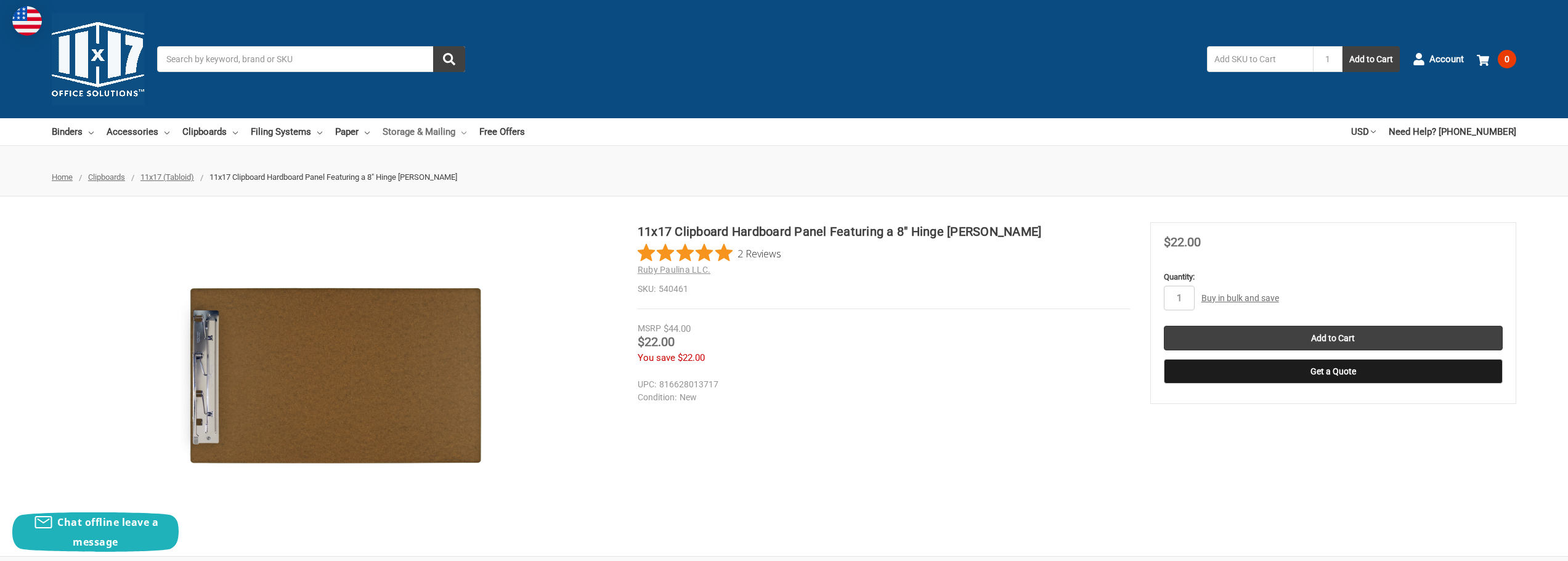
click at [458, 129] on link "Storage & Mailing" at bounding box center [424, 131] width 84 height 27
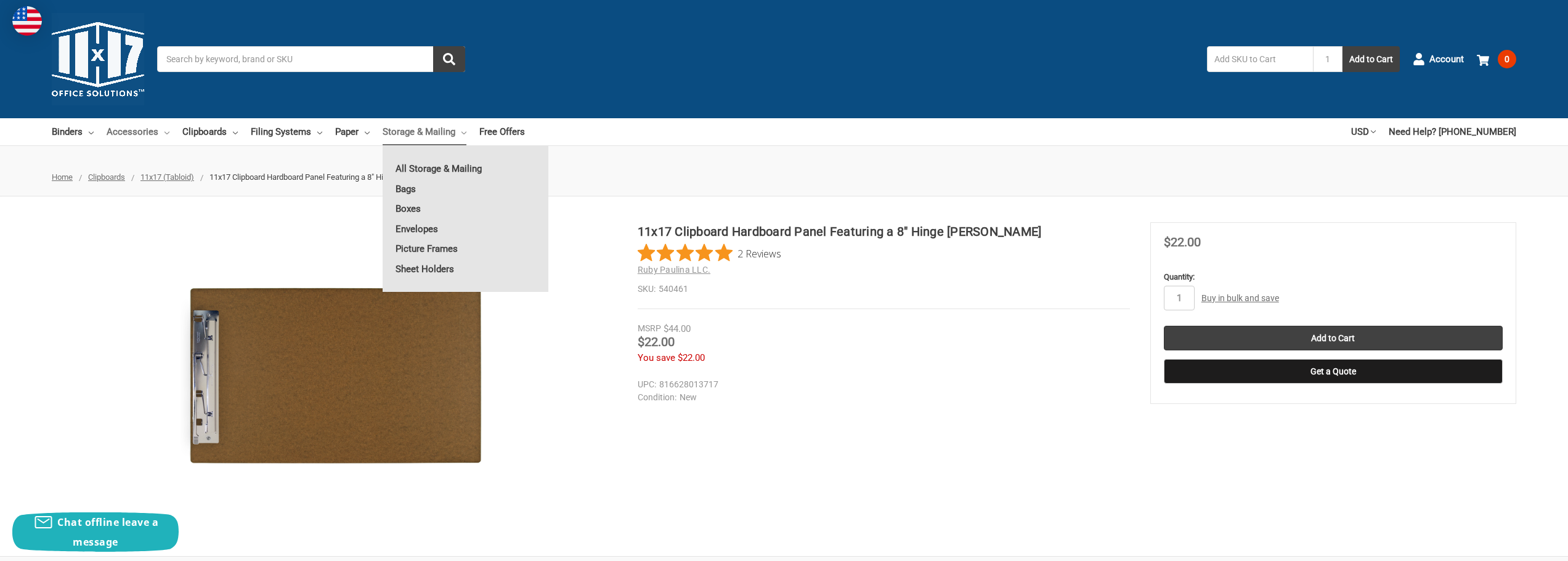
click at [140, 134] on link "Accessories" at bounding box center [137, 131] width 63 height 27
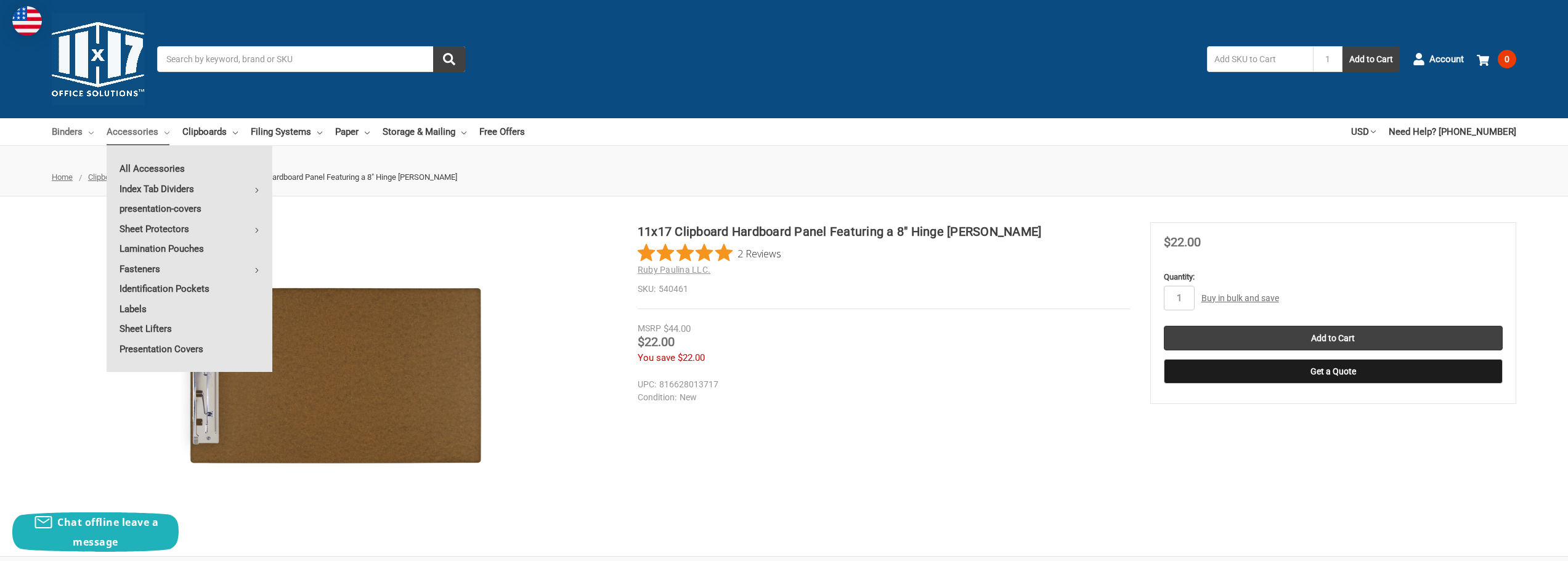
click at [78, 135] on link "Binders" at bounding box center [73, 131] width 42 height 27
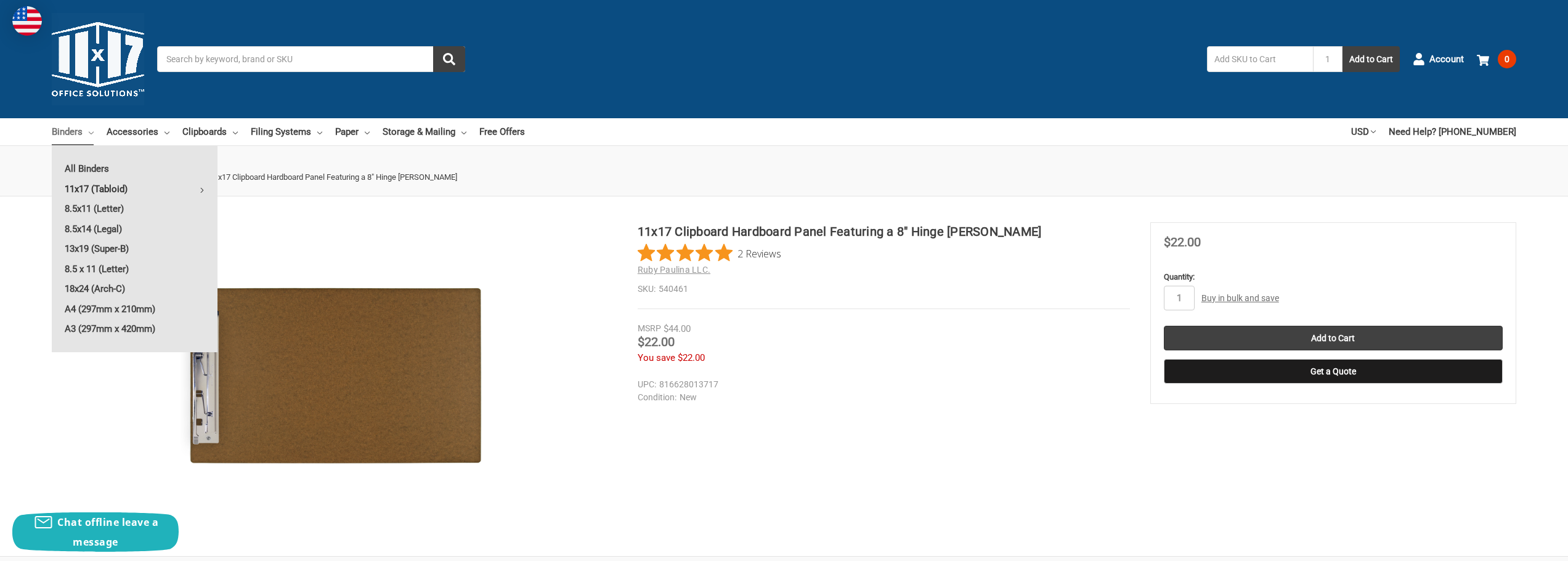
click at [94, 185] on link "11x17 (Tabloid)" at bounding box center [134, 189] width 166 height 20
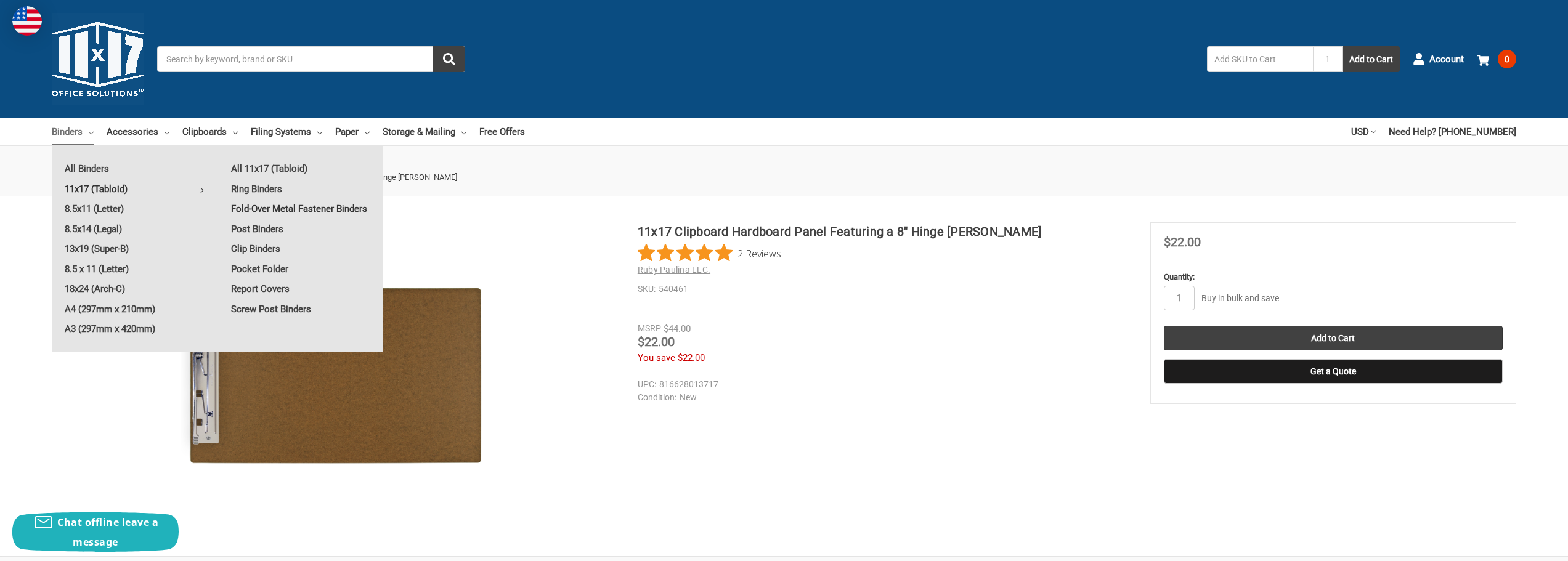
click at [339, 210] on link "Fold-Over Metal Fastener Binders" at bounding box center [301, 209] width 165 height 20
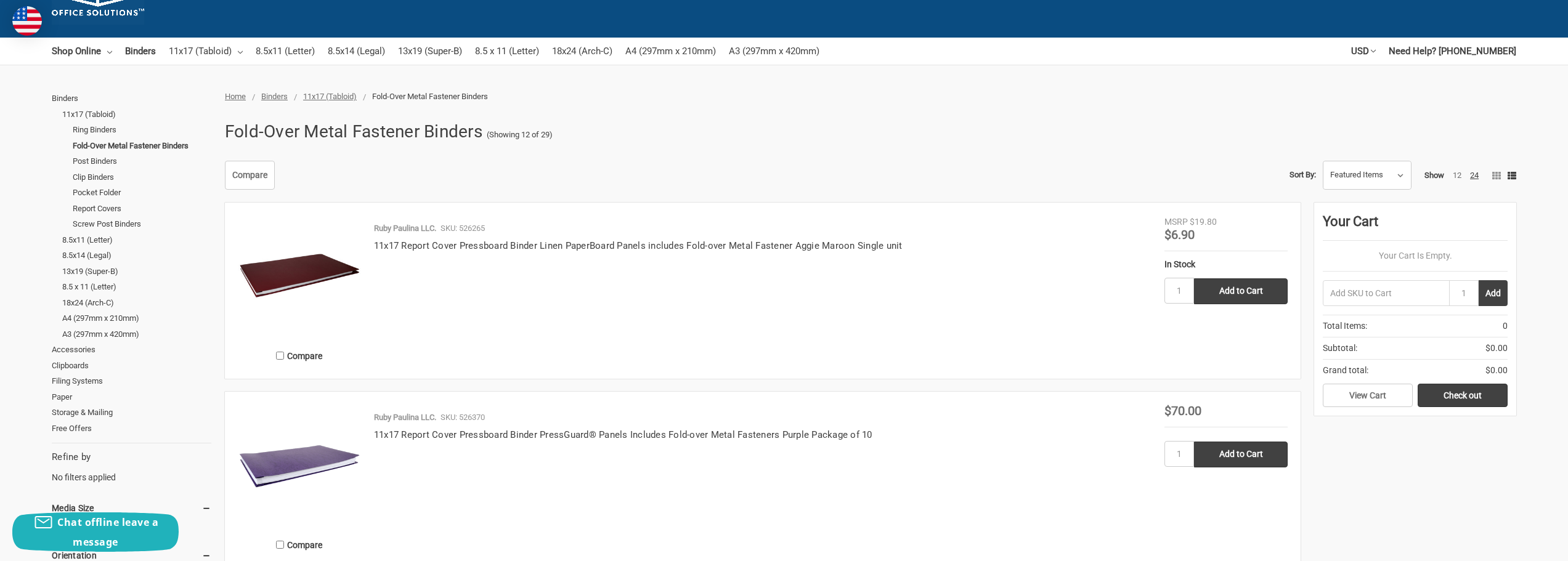
scroll to position [62, 0]
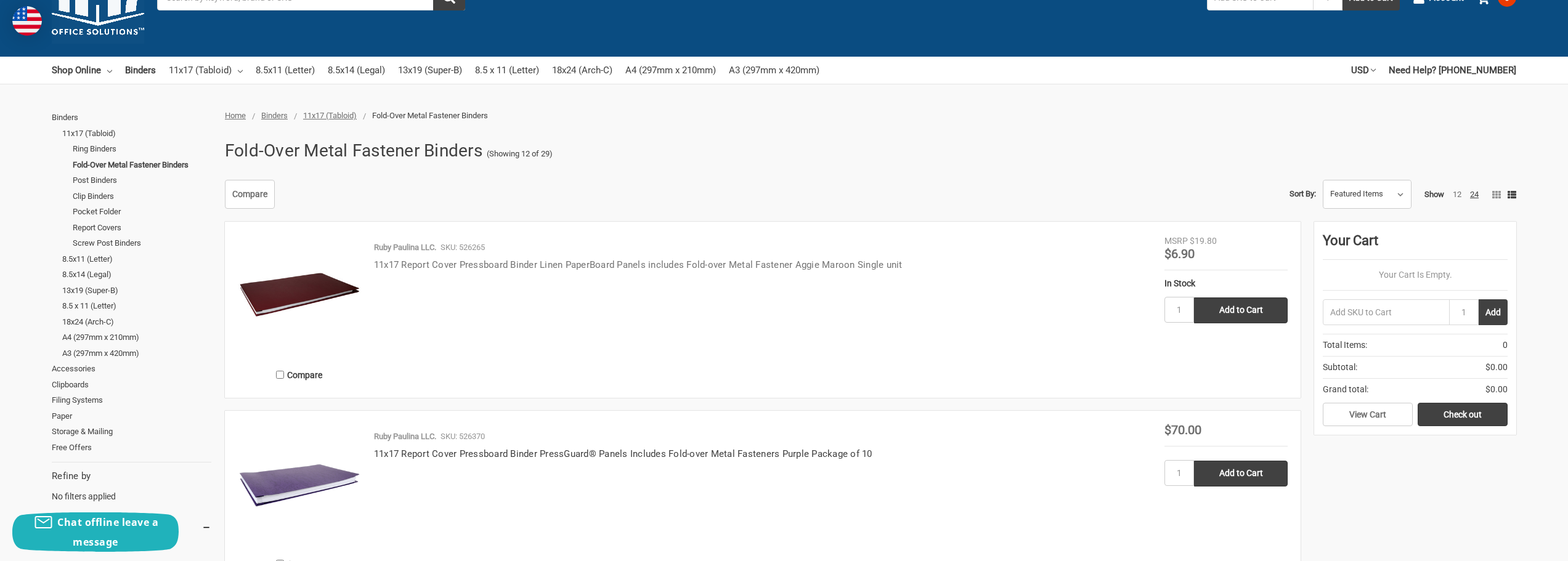
click at [597, 268] on link "11x17 Report Cover Pressboard Binder Linen PaperBoard Panels includes Fold-over…" at bounding box center [638, 265] width 529 height 11
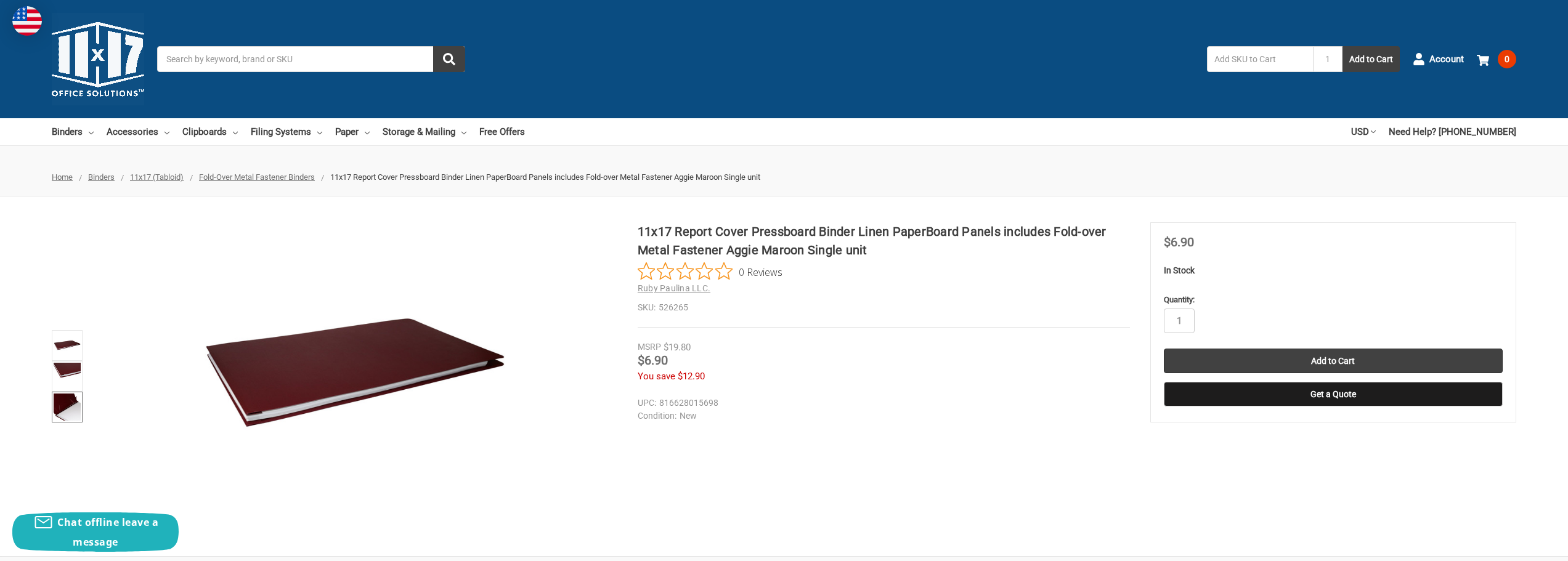
click at [66, 406] on img at bounding box center [66, 407] width 27 height 27
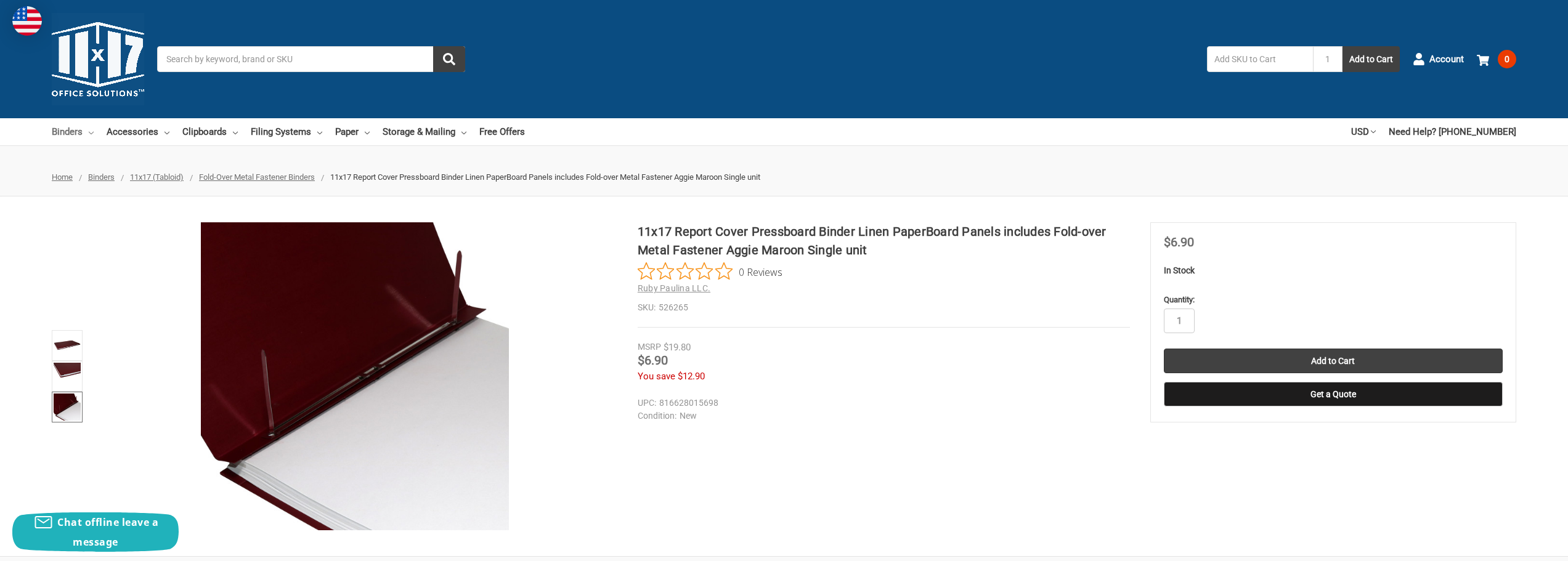
click at [76, 133] on link "Binders" at bounding box center [73, 131] width 42 height 27
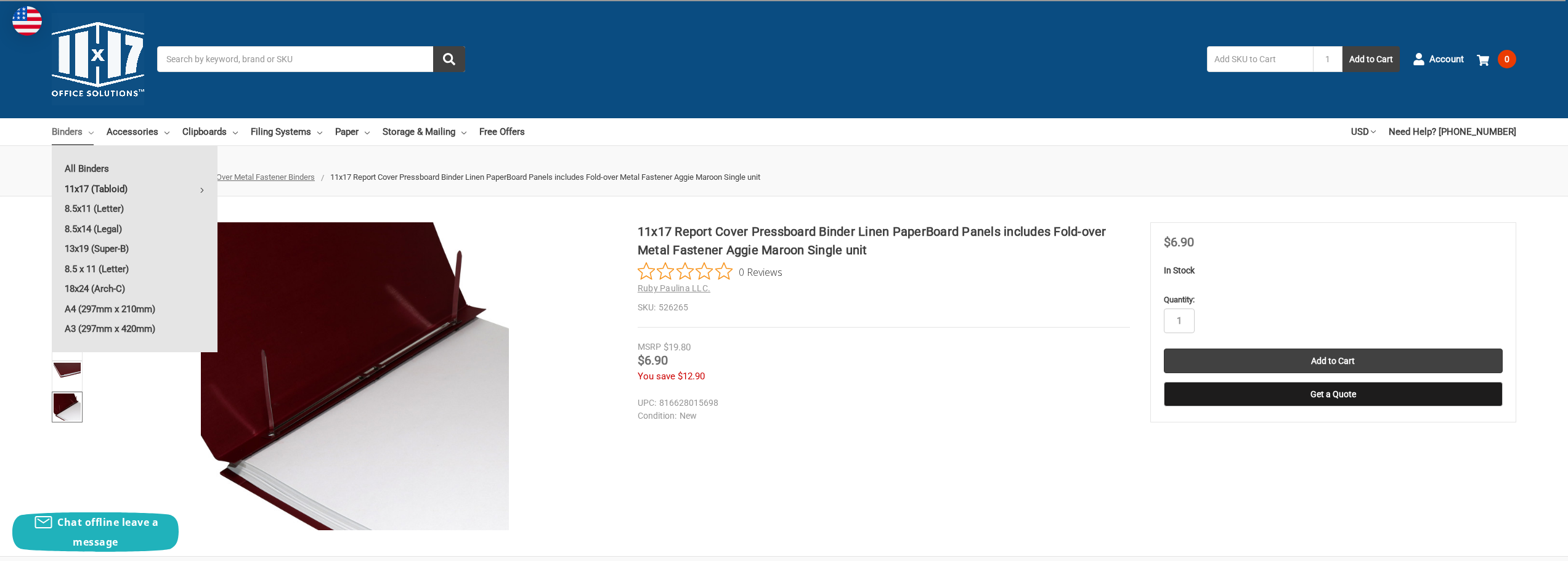
click at [100, 184] on link "11x17 (Tabloid)" at bounding box center [134, 189] width 166 height 20
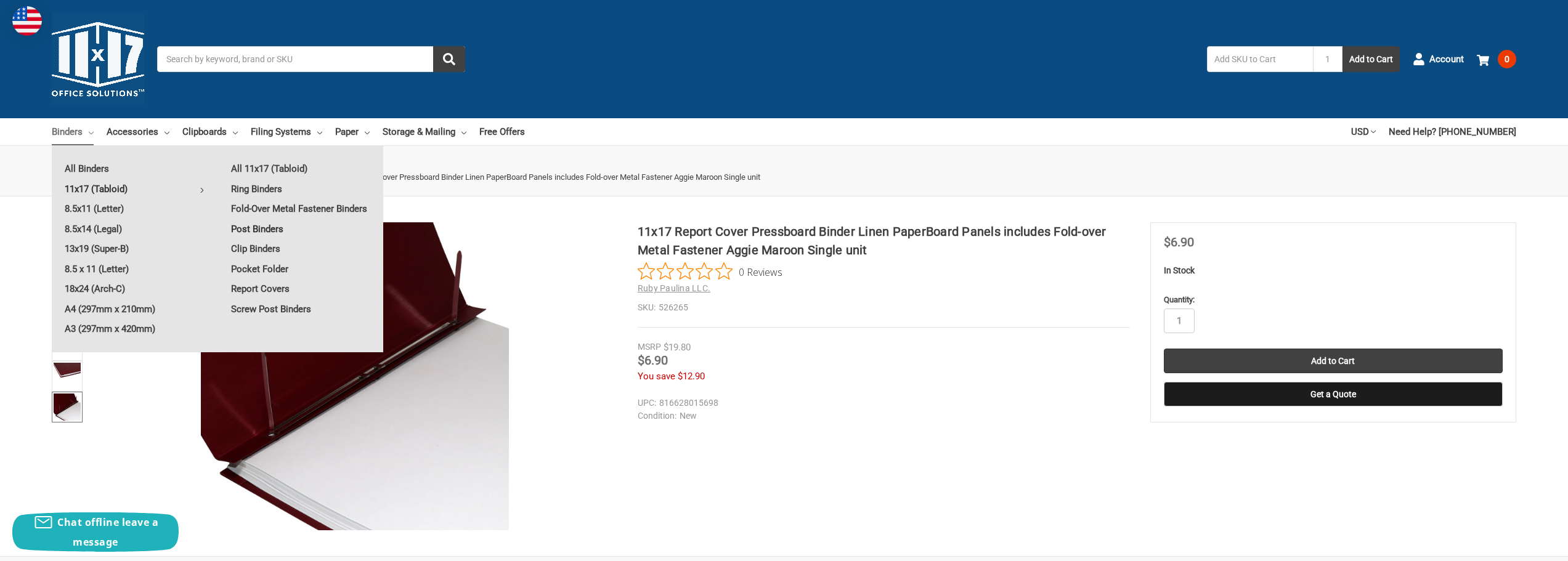
click at [262, 229] on link "Post Binders" at bounding box center [301, 229] width 165 height 20
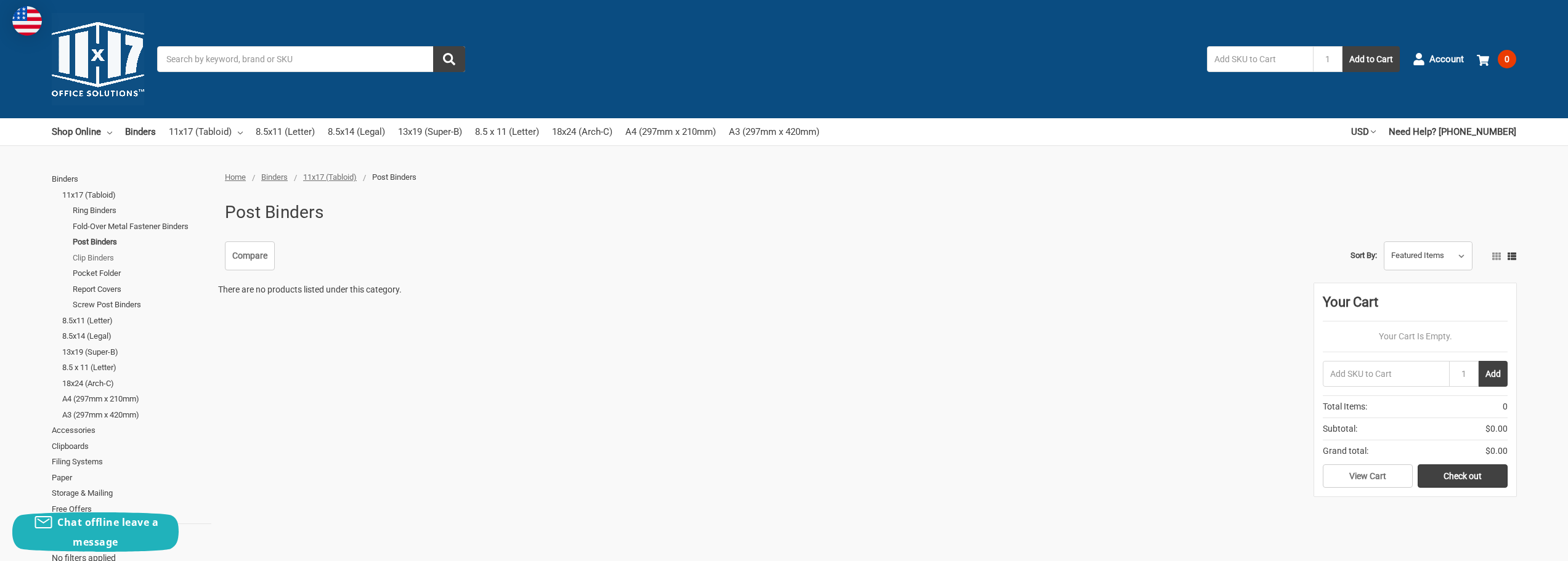
click at [108, 259] on link "Clip Binders" at bounding box center [142, 258] width 139 height 16
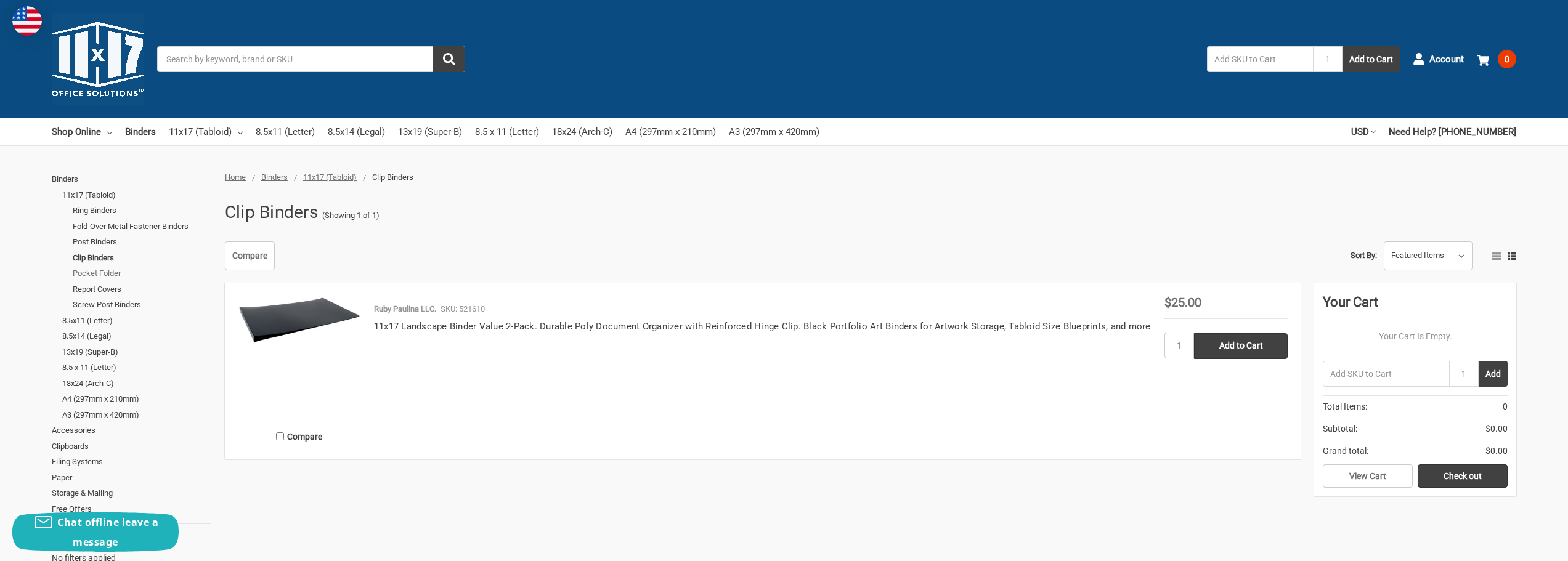
click at [107, 271] on link "Pocket Folder" at bounding box center [142, 273] width 139 height 16
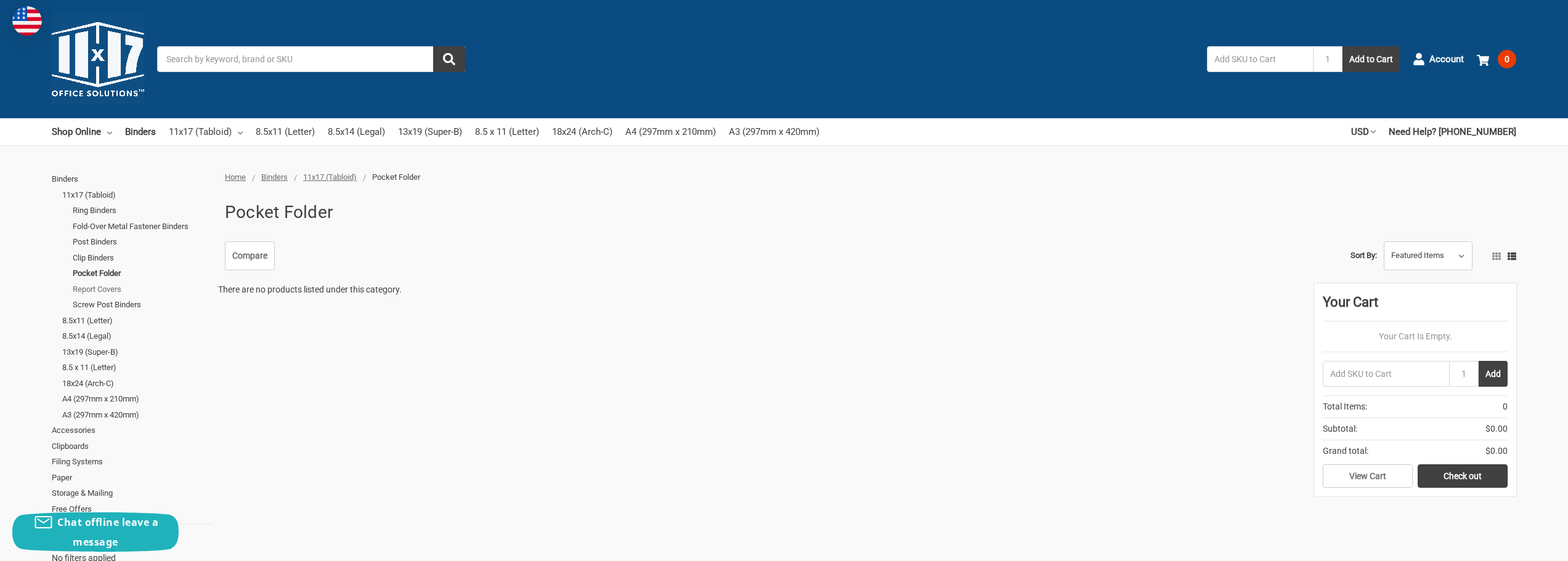
click at [106, 289] on link "Report Covers" at bounding box center [142, 289] width 139 height 16
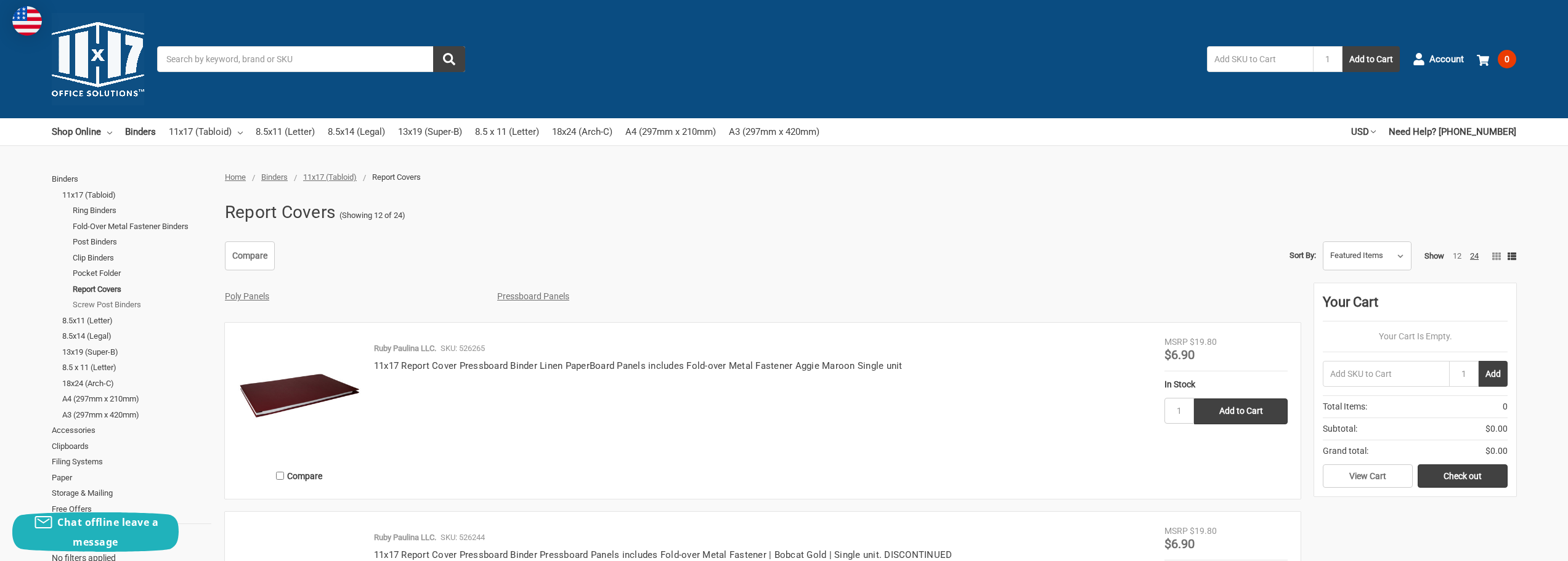
click at [114, 304] on link "Screw Post Binders" at bounding box center [142, 305] width 139 height 16
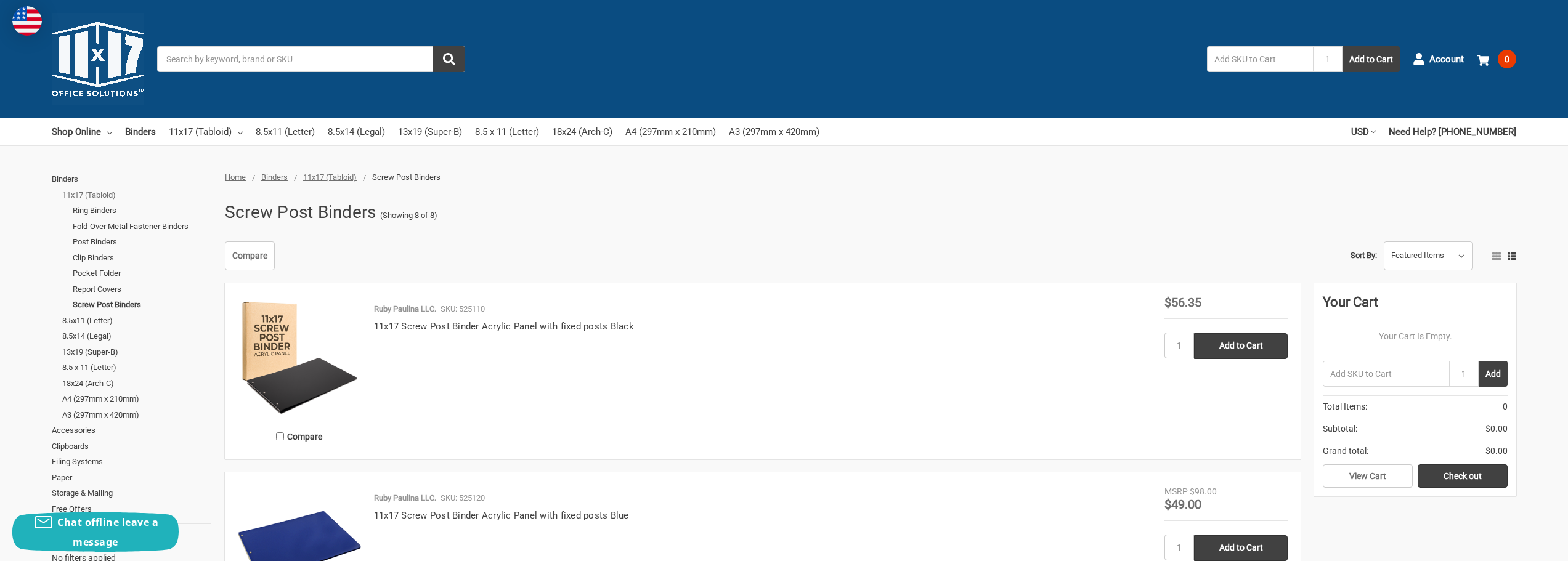
click at [106, 195] on link "11x17 (Tabloid)" at bounding box center [137, 195] width 149 height 16
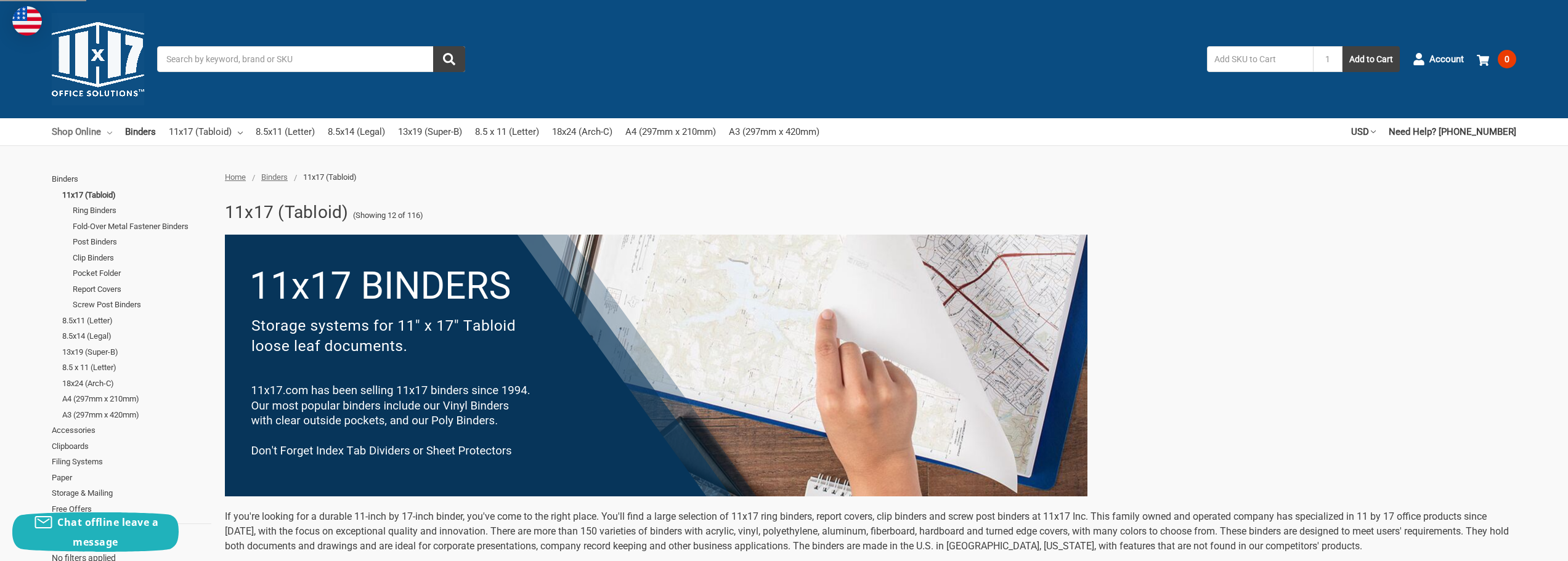
click at [108, 127] on link "Shop Online" at bounding box center [82, 131] width 60 height 27
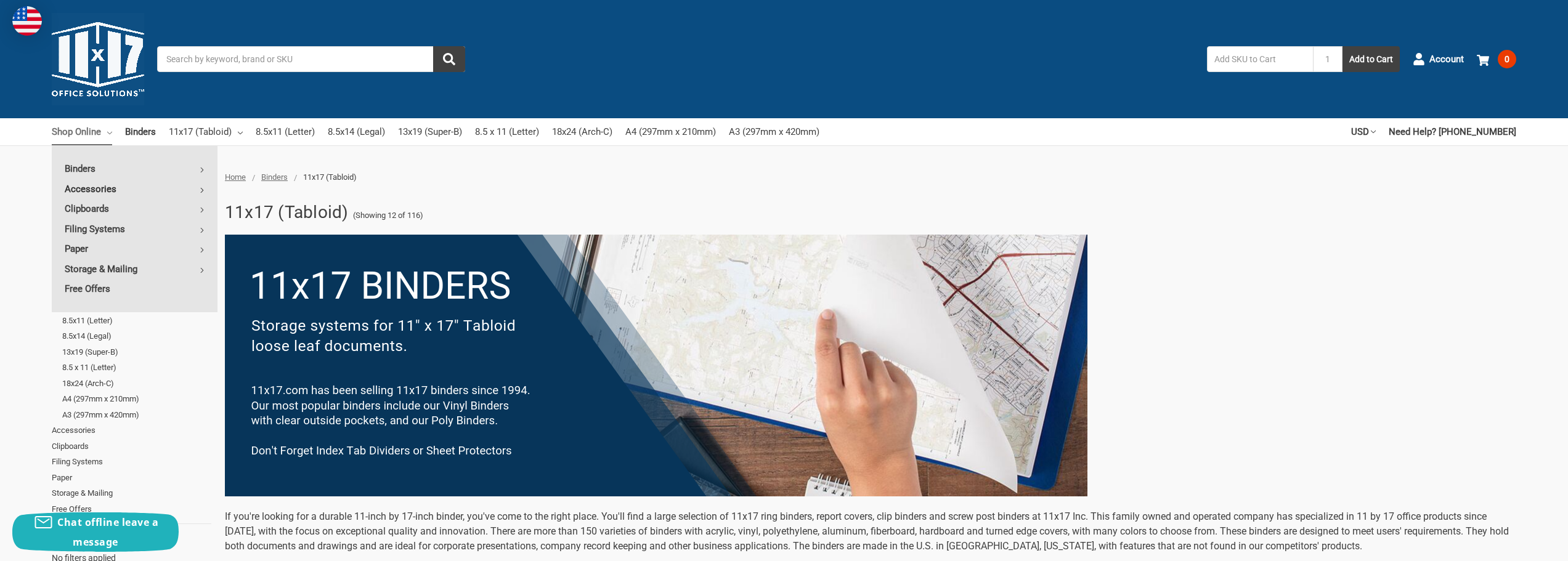
click at [207, 190] on link "Accessories" at bounding box center [134, 189] width 166 height 20
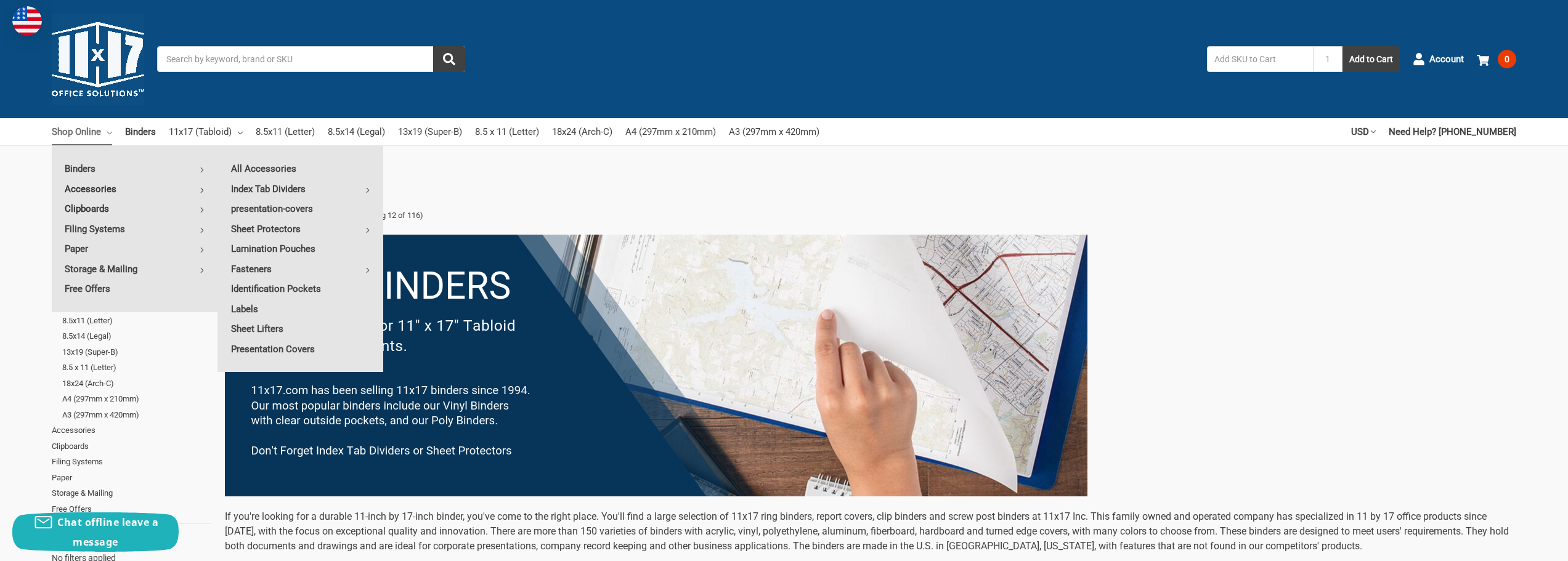
click at [198, 209] on link "Clipboards" at bounding box center [134, 209] width 166 height 20
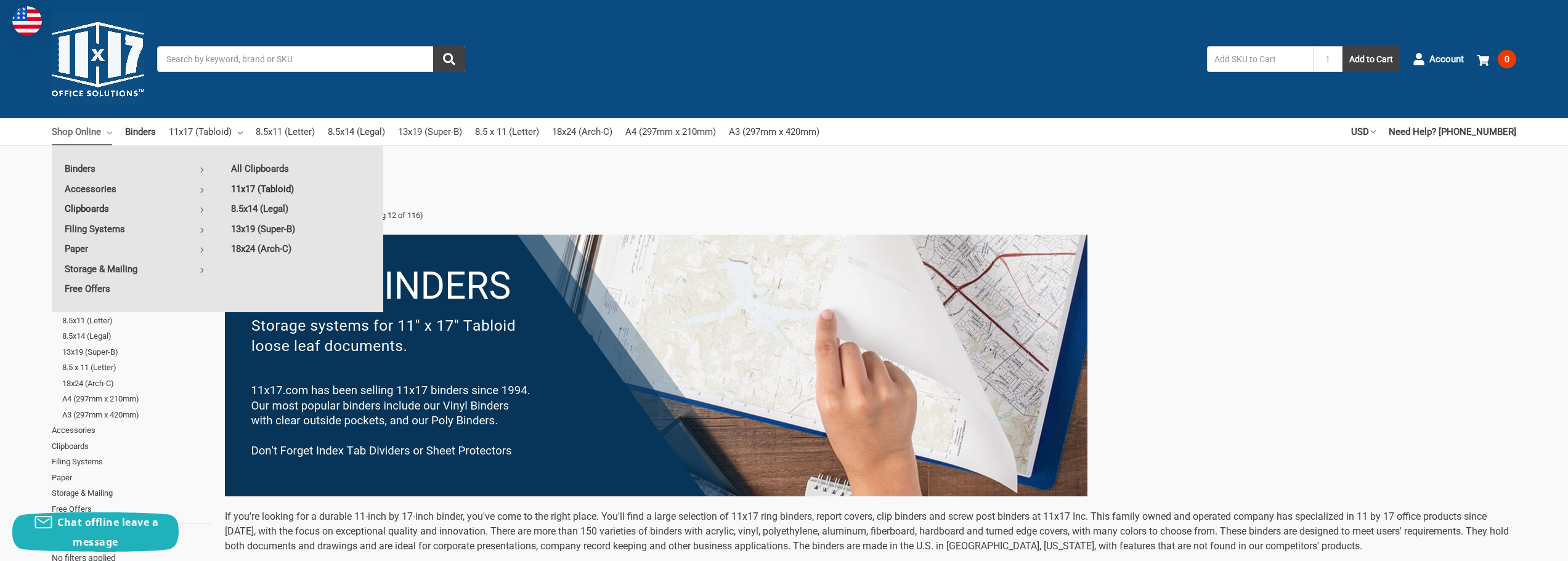
click at [283, 185] on link "11x17 (Tabloid)" at bounding box center [301, 189] width 165 height 20
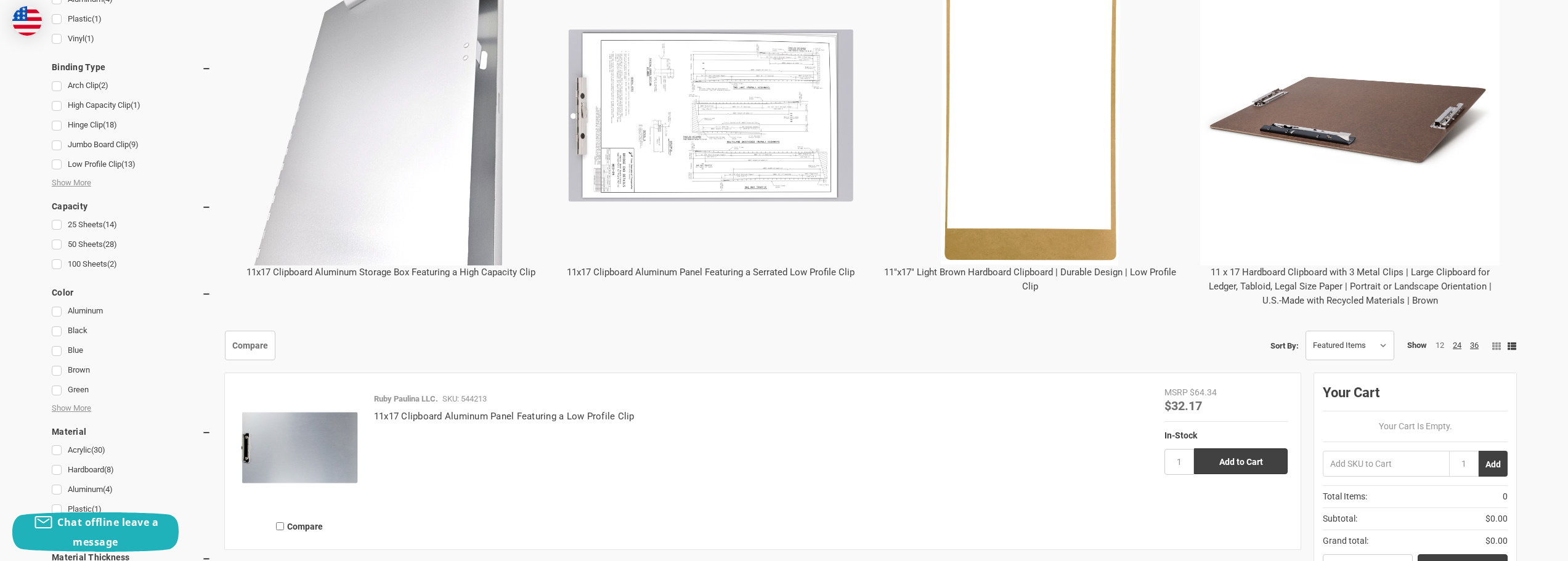
scroll to position [555, 0]
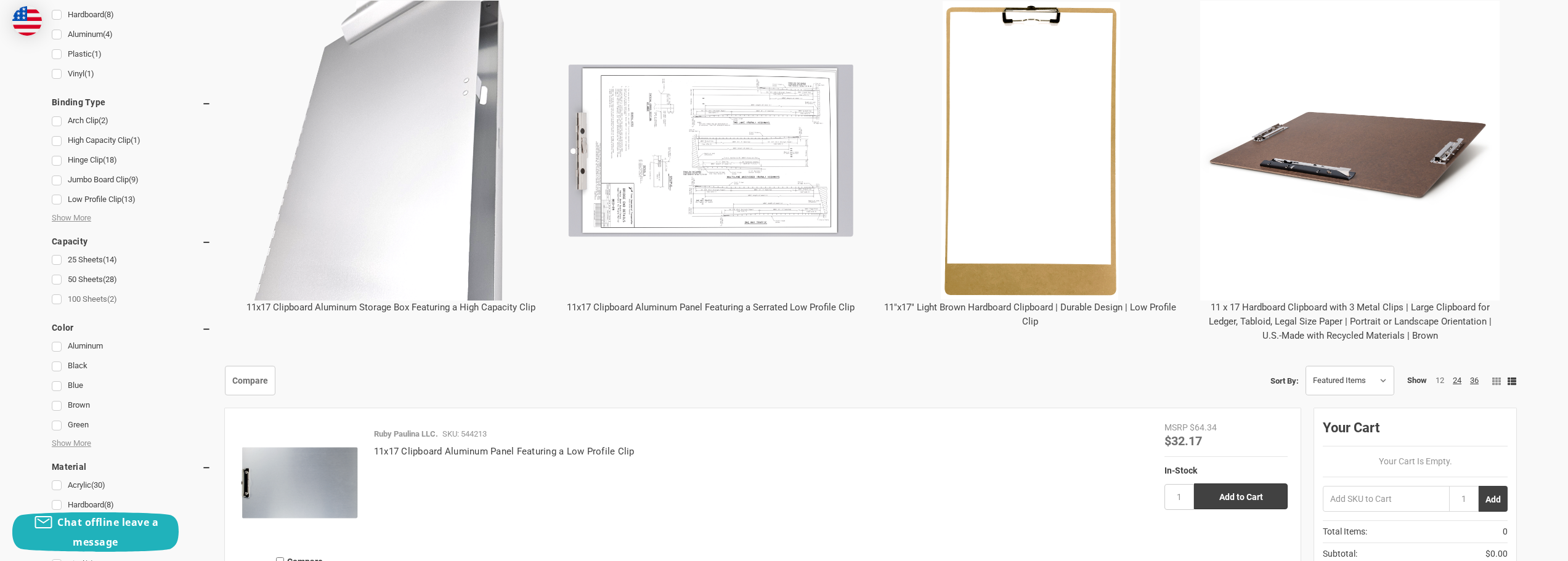
click at [79, 299] on link "100 Sheets (2)" at bounding box center [131, 300] width 160 height 17
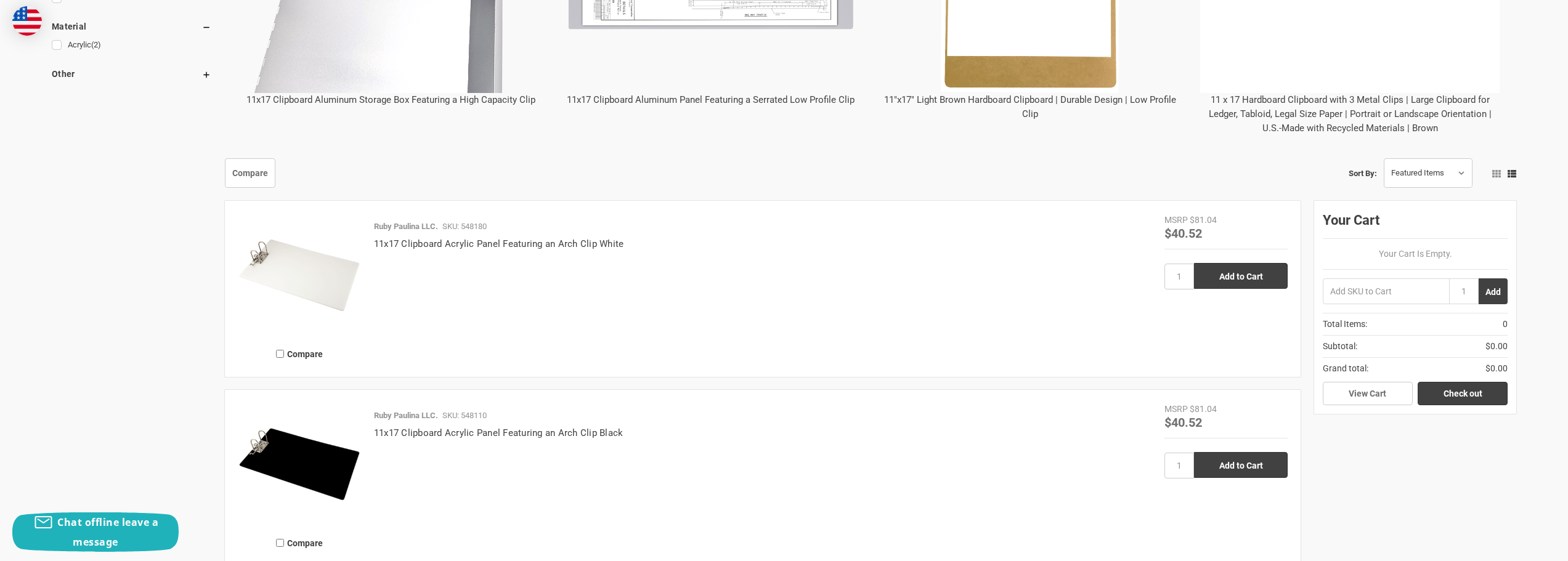
scroll to position [801, 0]
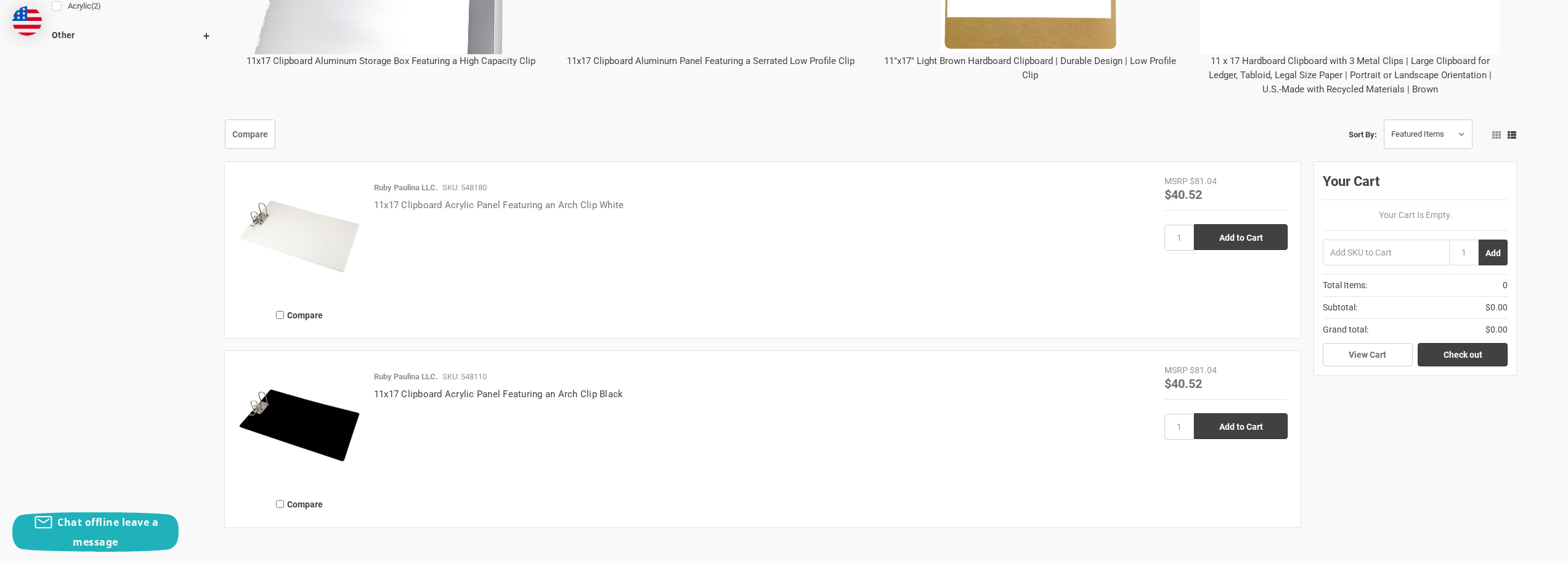
click at [445, 207] on link "11x17 Clipboard Acrylic Panel Featuring an Arch Clip White" at bounding box center [499, 205] width 250 height 11
